Goal: Complete application form: Complete application form

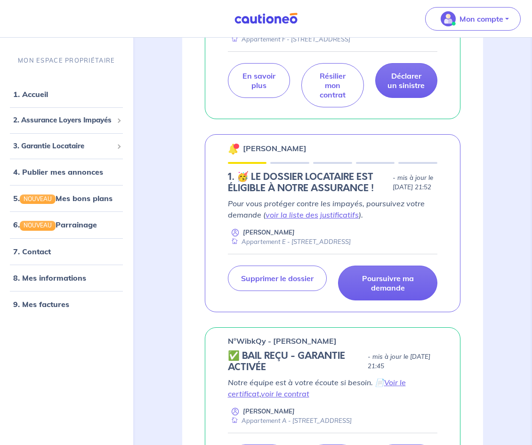
scroll to position [452, 0]
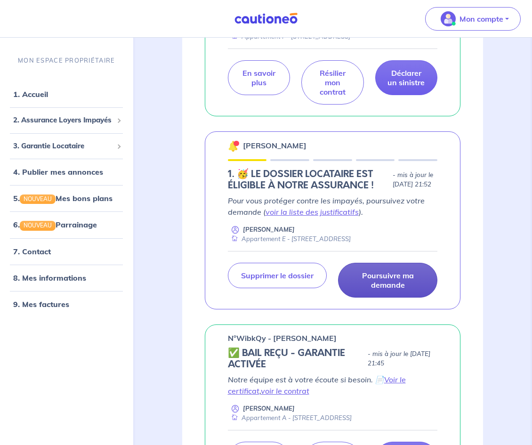
click at [392, 287] on p "Poursuivre ma demande" at bounding box center [388, 280] width 76 height 19
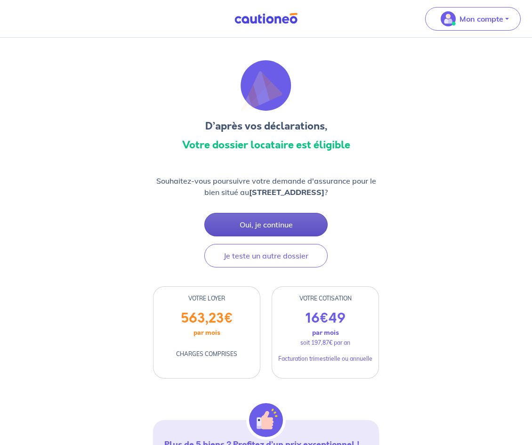
click at [271, 225] on button "Oui, je continue" at bounding box center [265, 225] width 123 height 24
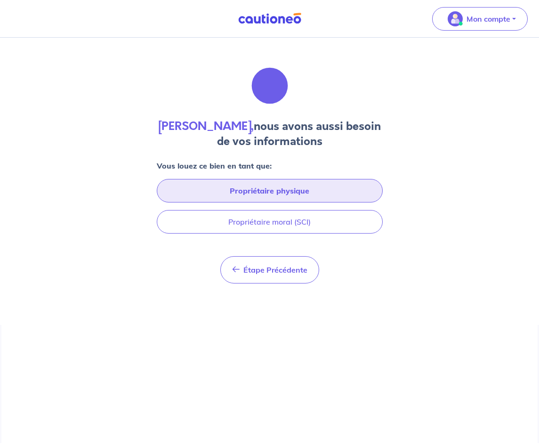
click at [270, 197] on button "Propriétaire physique" at bounding box center [270, 191] width 226 height 24
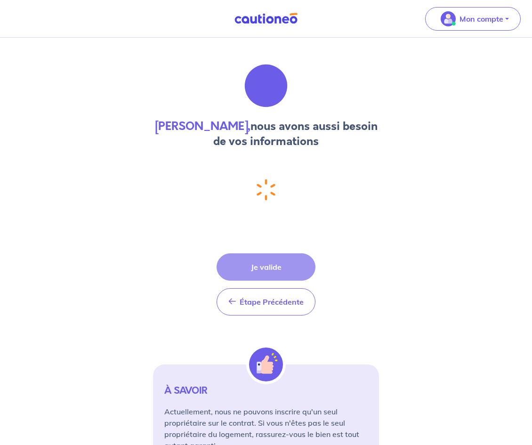
select select "FR"
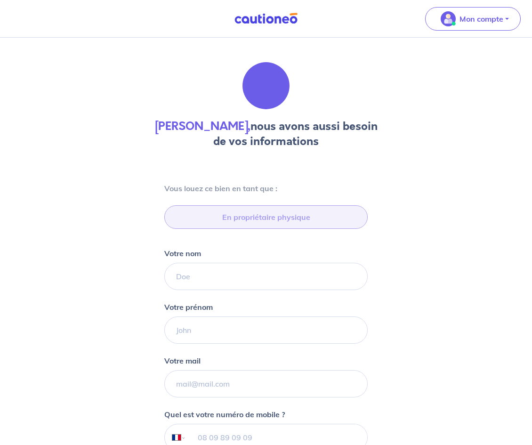
type input "07 83 72 32 67"
type input "[STREET_ADDRESS]"
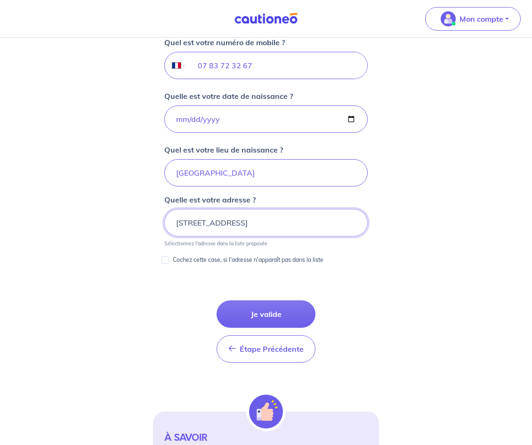
scroll to position [373, 0]
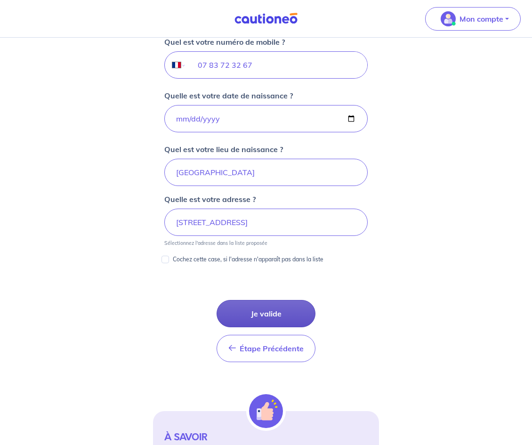
click at [289, 317] on button "Je valide" at bounding box center [266, 313] width 99 height 27
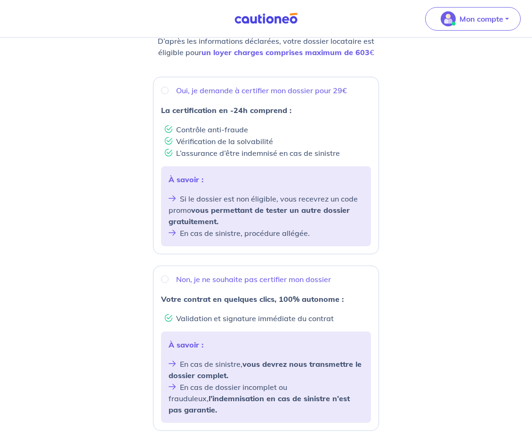
scroll to position [145, 0]
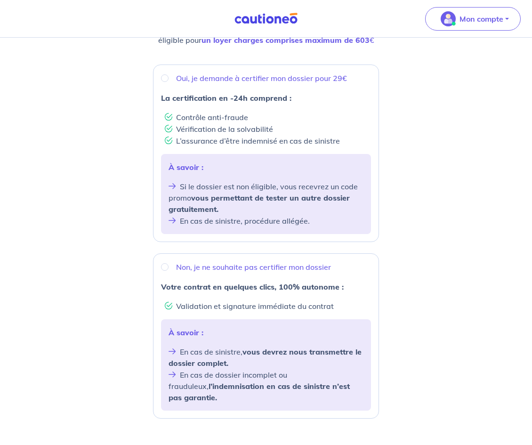
click at [174, 265] on div "Non, je ne souhaite pas certifier mon dossier" at bounding box center [266, 266] width 210 height 11
radio input "true"
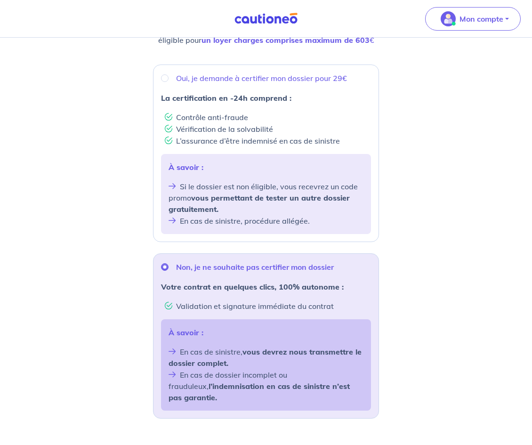
scroll to position [252, 0]
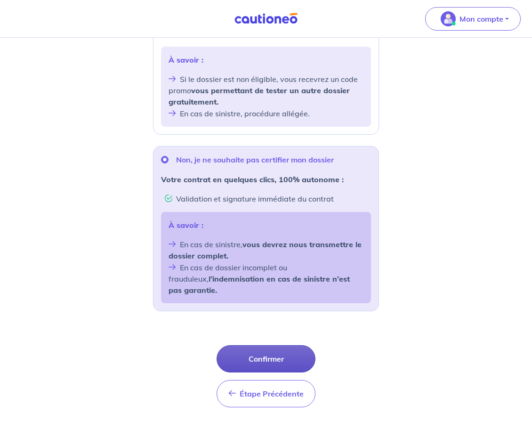
click at [255, 345] on button "Confirmer" at bounding box center [266, 358] width 99 height 27
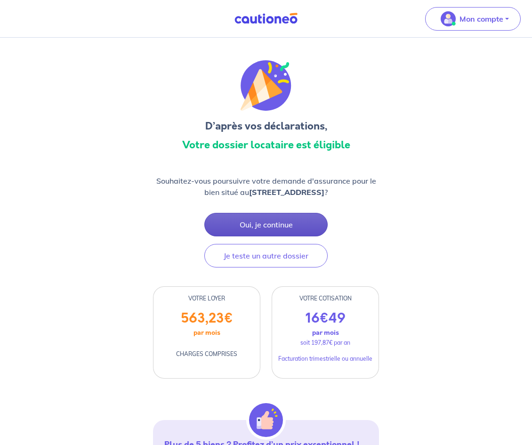
click at [299, 227] on button "Oui, je continue" at bounding box center [265, 225] width 123 height 24
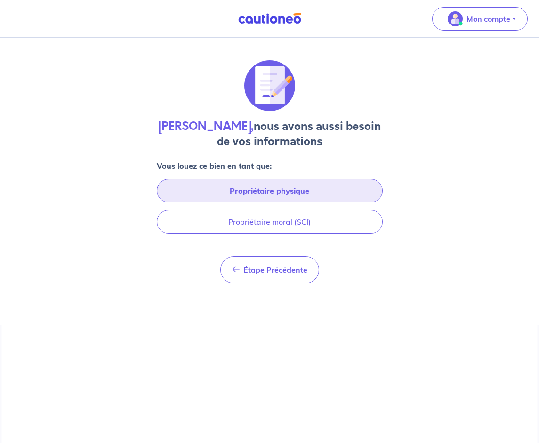
click at [280, 201] on button "Propriétaire physique" at bounding box center [270, 191] width 226 height 24
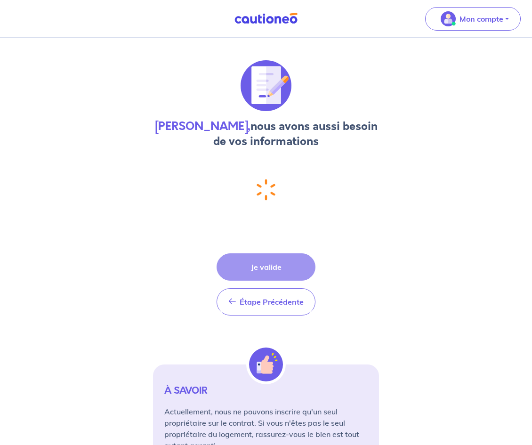
select select "FR"
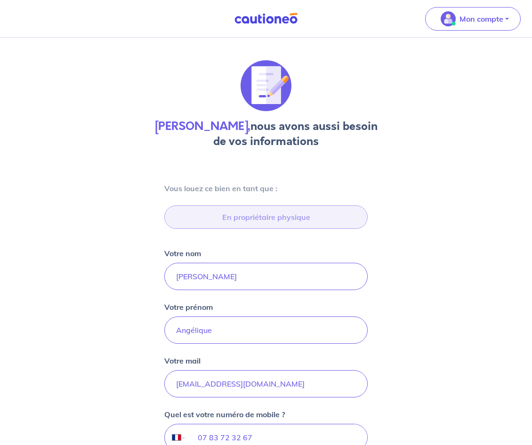
type input "[STREET_ADDRESS]"
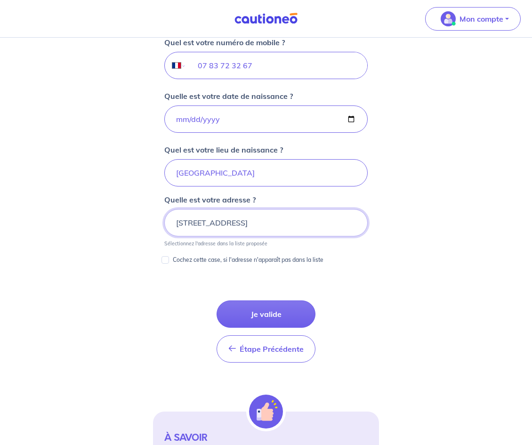
scroll to position [373, 0]
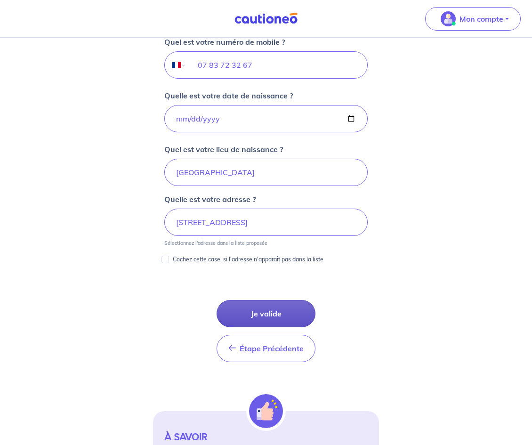
click at [301, 311] on button "Je valide" at bounding box center [266, 313] width 99 height 27
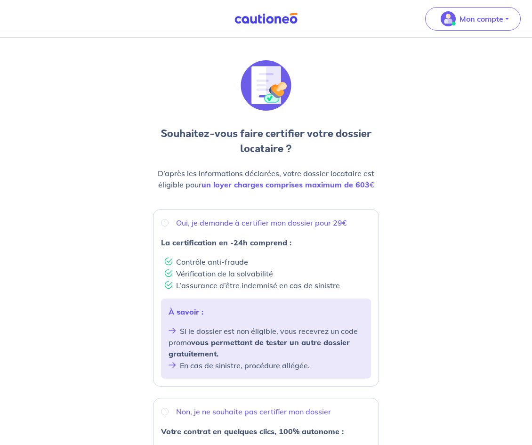
click at [228, 243] on strong "La certification en -24h comprend :" at bounding box center [226, 242] width 130 height 9
radio input "true"
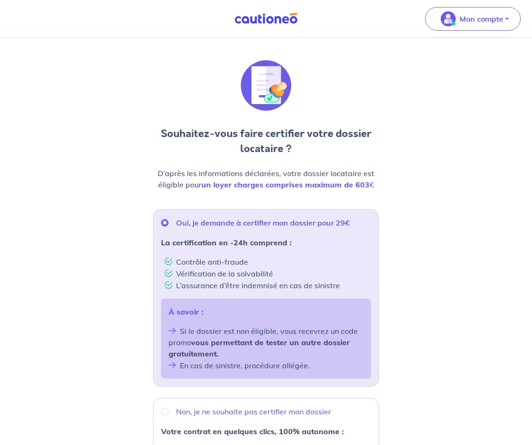
scroll to position [197, 0]
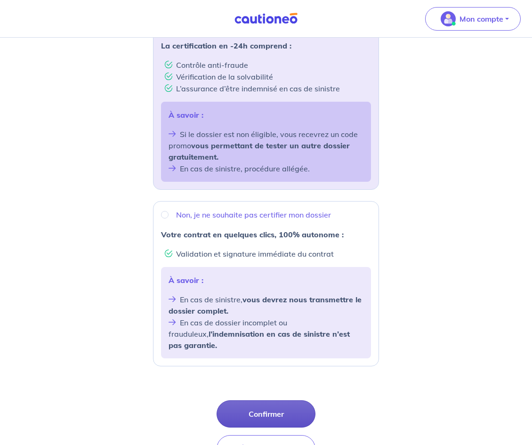
click at [260, 406] on button "Confirmer" at bounding box center [266, 413] width 99 height 27
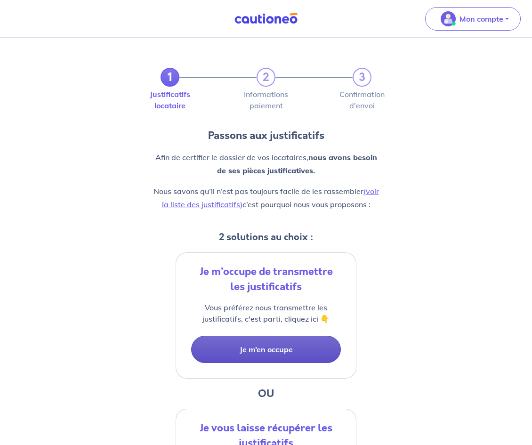
click at [288, 358] on button "Je m’en occupe" at bounding box center [266, 349] width 150 height 27
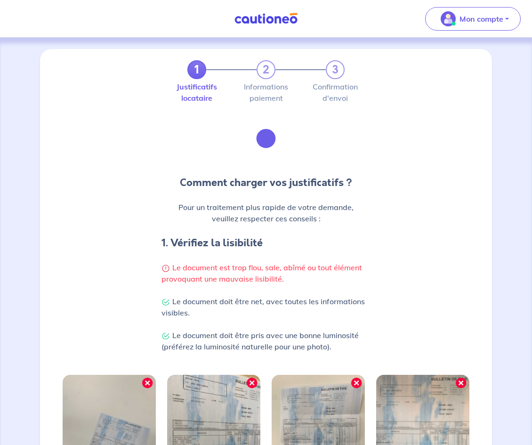
scroll to position [184, 0]
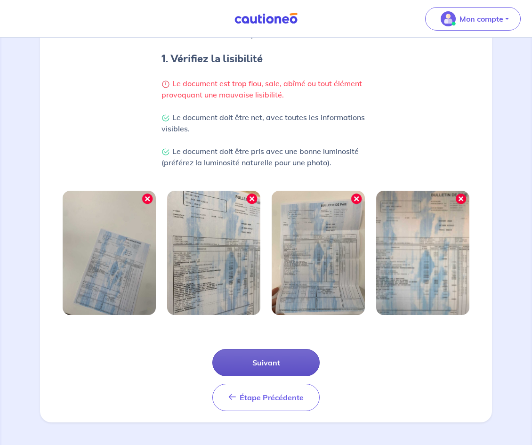
click at [281, 370] on button "Suivant" at bounding box center [265, 362] width 107 height 27
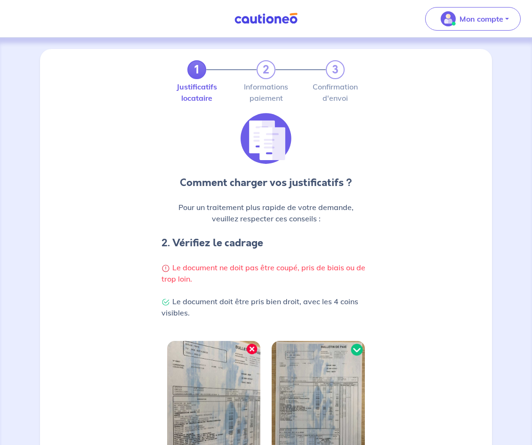
scroll to position [150, 0]
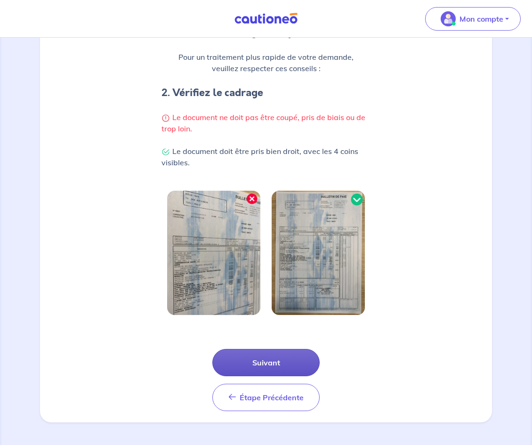
click at [282, 364] on button "Suivant" at bounding box center [265, 362] width 107 height 27
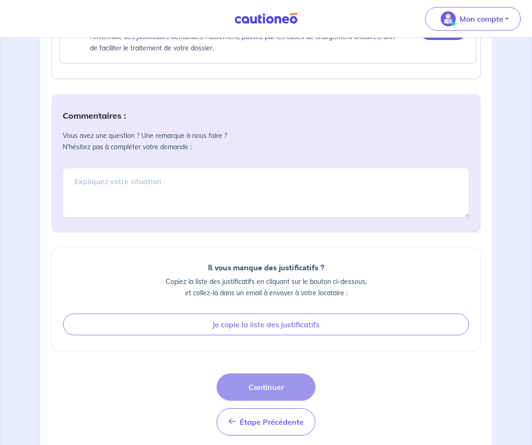
scroll to position [881, 0]
